Goal: Task Accomplishment & Management: Use online tool/utility

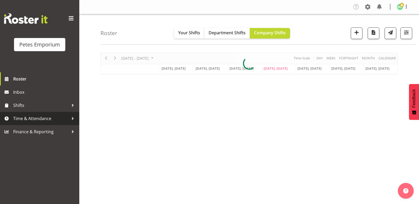
click at [43, 123] on span "Time & Attendance" at bounding box center [40, 119] width 55 height 8
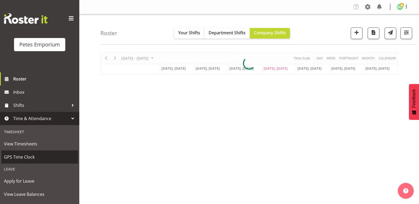
click at [39, 157] on span "GPS Time Clock" at bounding box center [39, 157] width 71 height 8
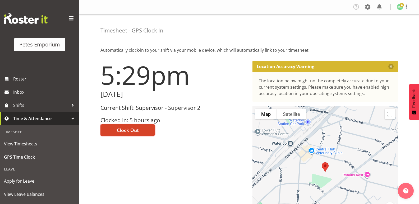
click at [138, 131] on button "Clock Out" at bounding box center [127, 130] width 54 height 12
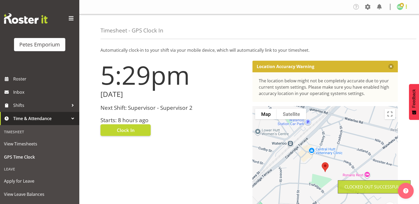
click at [407, 9] on span at bounding box center [406, 6] width 6 height 6
click at [402, 26] on link "Log Out" at bounding box center [383, 28] width 51 height 10
